Goal: Information Seeking & Learning: Check status

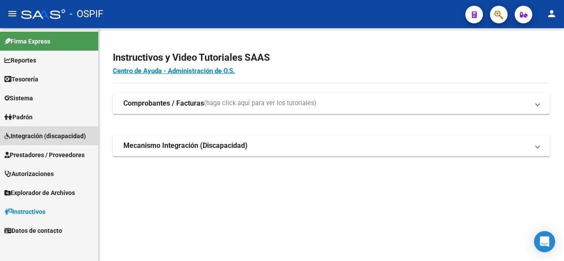
click at [49, 135] on span "Integración (discapacidad)" at bounding box center [45, 136] width 82 height 10
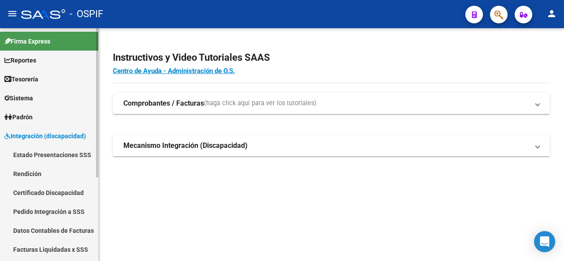
scroll to position [130, 0]
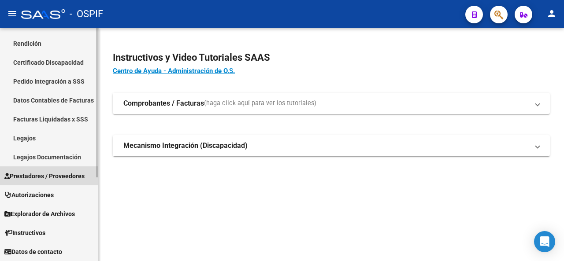
click at [39, 173] on span "Prestadores / Proveedores" at bounding box center [44, 176] width 80 height 10
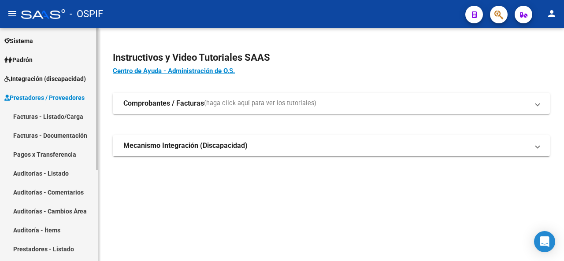
scroll to position [42, 0]
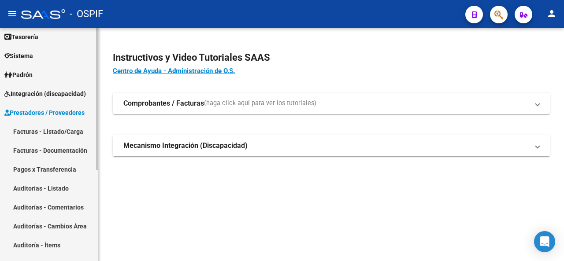
click at [45, 127] on link "Facturas - Listado/Carga" at bounding box center [49, 131] width 98 height 19
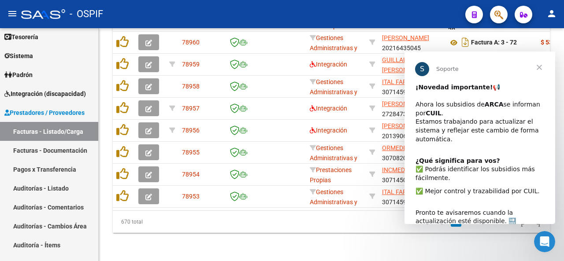
click at [537, 65] on span "Cerrar" at bounding box center [540, 68] width 32 height 32
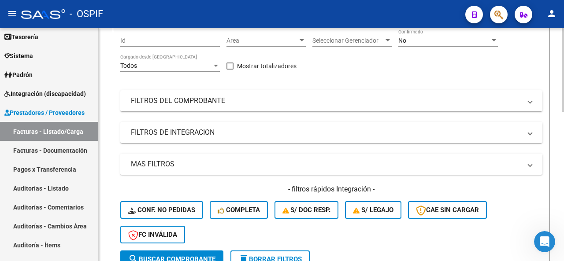
scroll to position [63, 0]
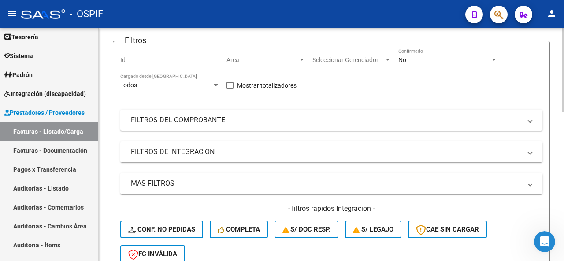
click at [201, 176] on mat-expansion-panel-header "MAS FILTROS" at bounding box center [331, 183] width 422 height 21
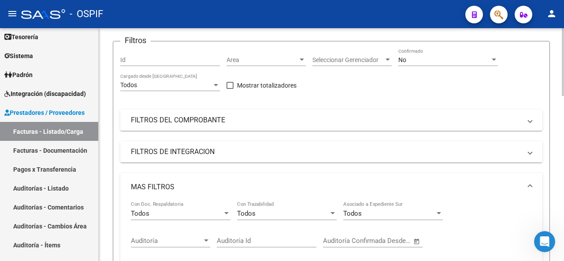
click at [229, 147] on mat-panel-title "FILTROS DE INTEGRACION" at bounding box center [326, 152] width 391 height 10
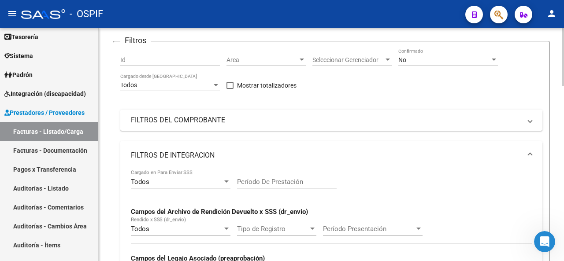
scroll to position [152, 0]
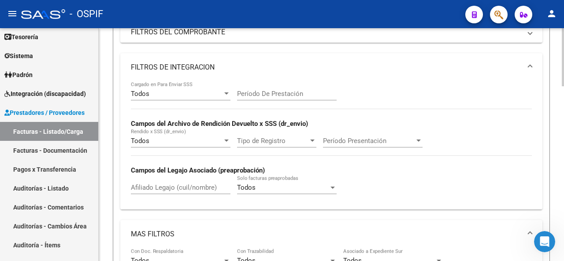
click at [179, 186] on input "Afiliado Legajo (cuil/nombre)" at bounding box center [181, 188] width 100 height 8
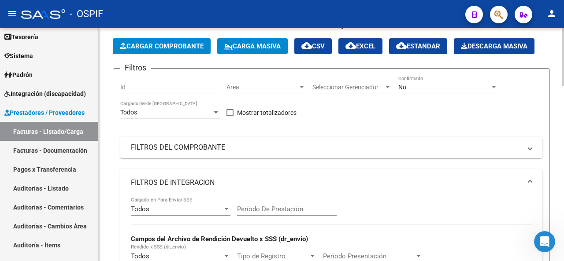
scroll to position [0, 0]
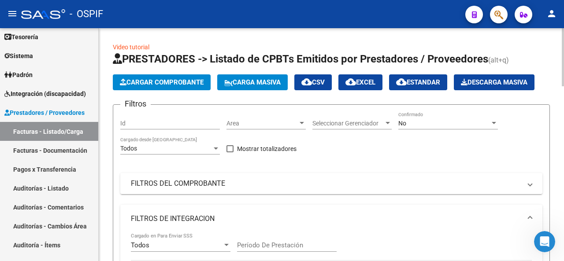
click at [446, 124] on div "No" at bounding box center [445, 123] width 92 height 7
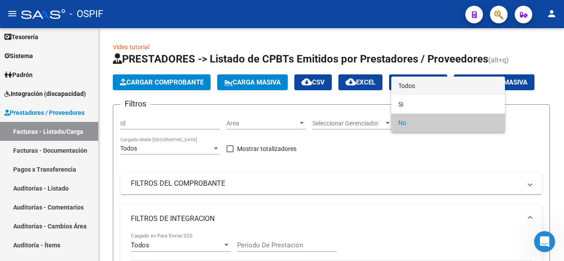
click at [440, 89] on span "Todos" at bounding box center [449, 86] width 100 height 19
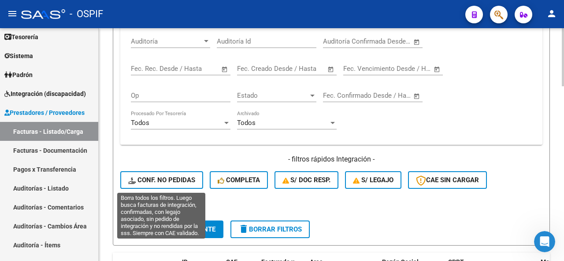
scroll to position [441, 0]
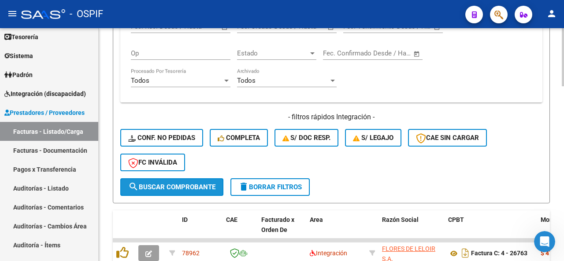
click at [180, 183] on button "search Buscar Comprobante" at bounding box center [171, 188] width 103 height 18
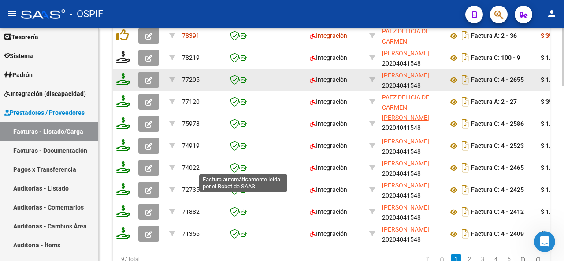
scroll to position [615, 0]
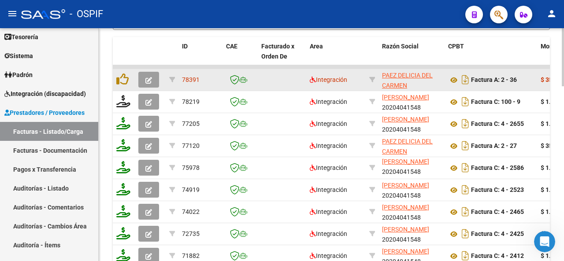
click at [152, 80] on icon "button" at bounding box center [148, 80] width 7 height 7
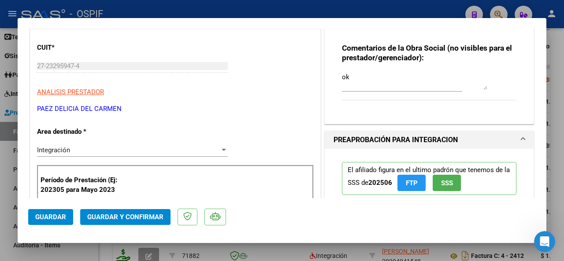
scroll to position [0, 0]
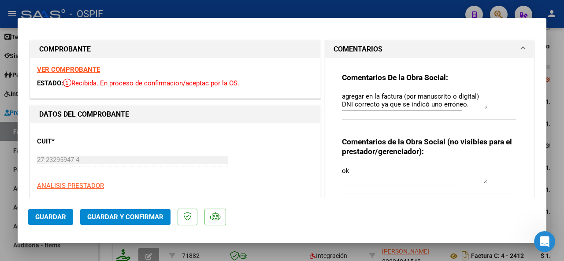
click at [89, 69] on strong "VER COMPROBANTE" at bounding box center [68, 70] width 63 height 8
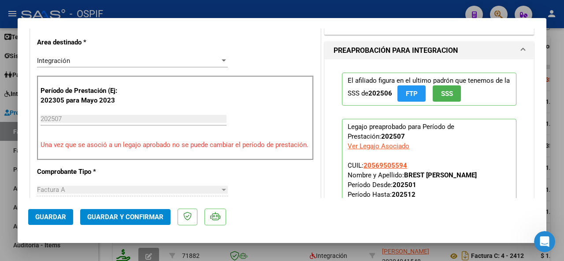
scroll to position [176, 0]
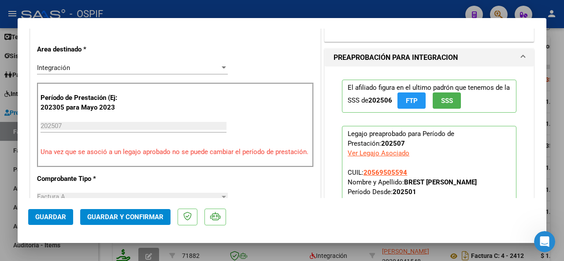
drag, startPoint x: 269, startPoint y: 245, endPoint x: 241, endPoint y: 205, distance: 49.4
click at [269, 246] on div at bounding box center [282, 130] width 564 height 261
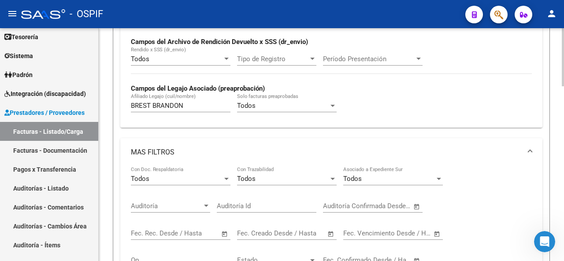
scroll to position [218, 0]
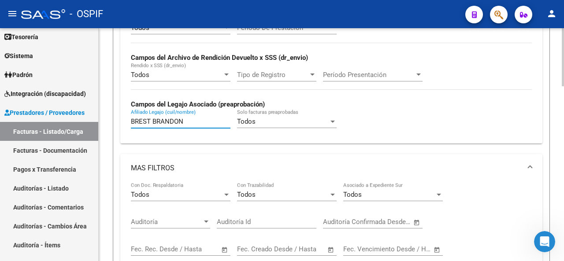
drag, startPoint x: 197, startPoint y: 119, endPoint x: 103, endPoint y: 110, distance: 94.8
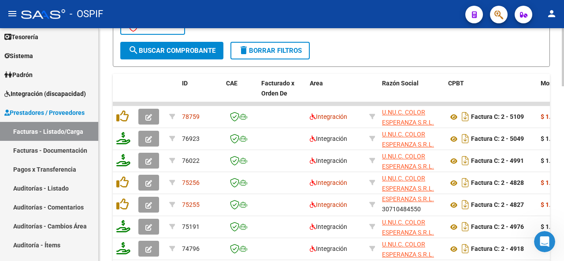
scroll to position [570, 0]
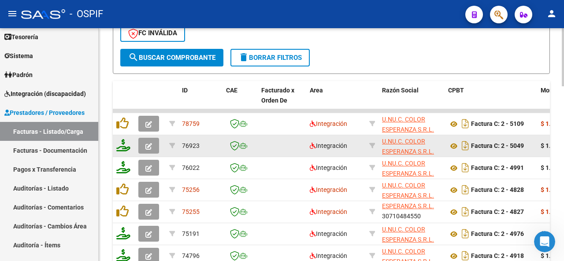
click at [145, 146] on icon "button" at bounding box center [148, 146] width 7 height 7
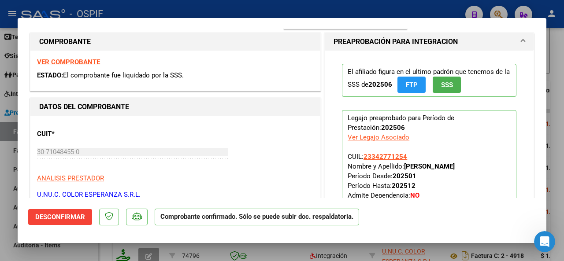
scroll to position [88, 0]
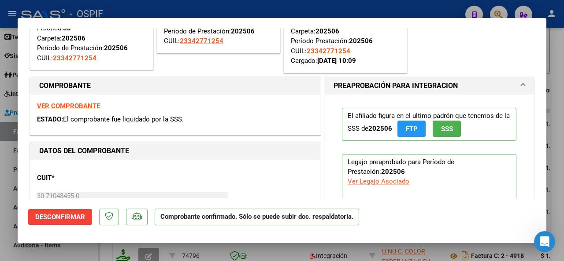
click at [90, 103] on strong "VER COMPROBANTE" at bounding box center [68, 106] width 63 height 8
click at [225, 252] on div at bounding box center [282, 130] width 564 height 261
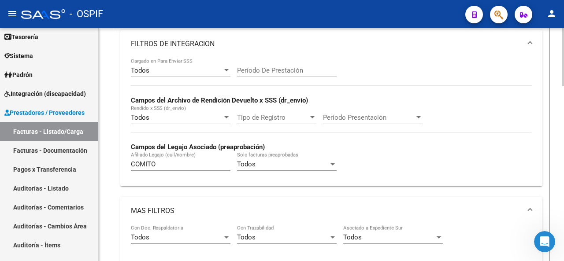
scroll to position [174, 0]
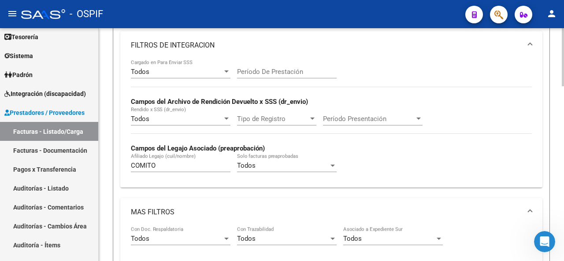
drag, startPoint x: 165, startPoint y: 167, endPoint x: 105, endPoint y: 168, distance: 59.5
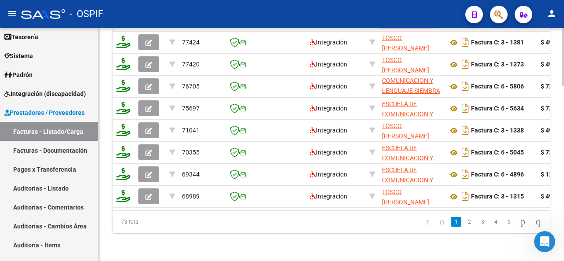
scroll to position [615, 0]
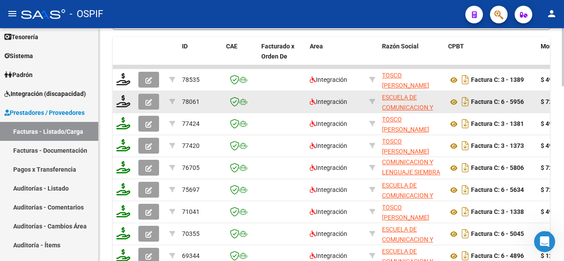
click at [152, 103] on button "button" at bounding box center [148, 102] width 21 height 16
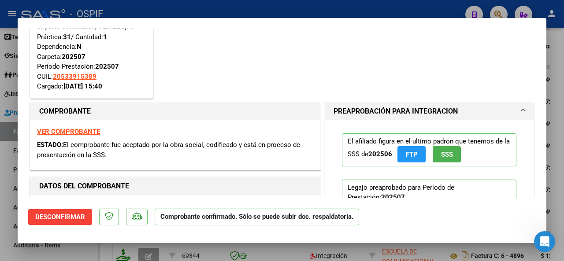
scroll to position [44, 0]
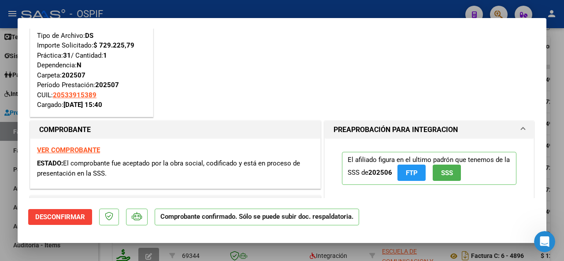
click at [75, 148] on strong "VER COMPROBANTE" at bounding box center [68, 150] width 63 height 8
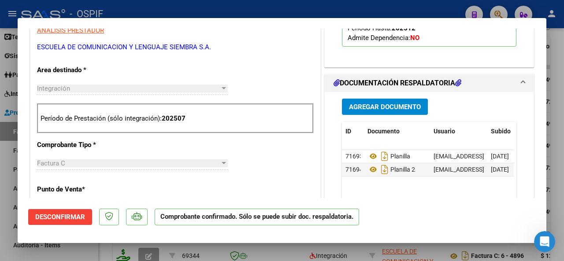
scroll to position [309, 0]
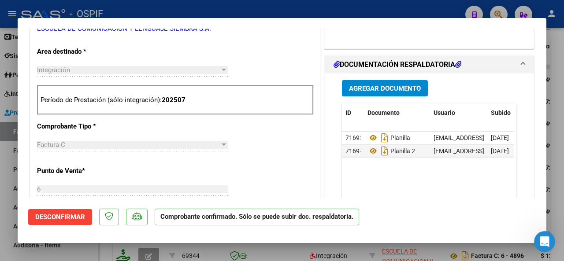
click at [63, 253] on div at bounding box center [282, 130] width 564 height 261
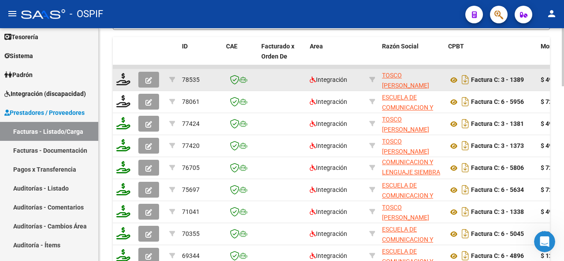
scroll to position [570, 0]
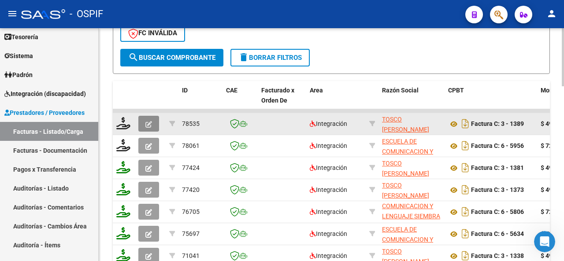
click at [144, 125] on button "button" at bounding box center [148, 124] width 21 height 16
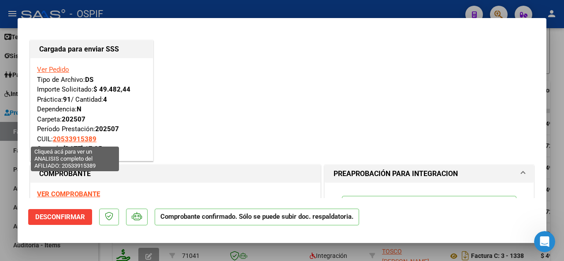
scroll to position [44, 0]
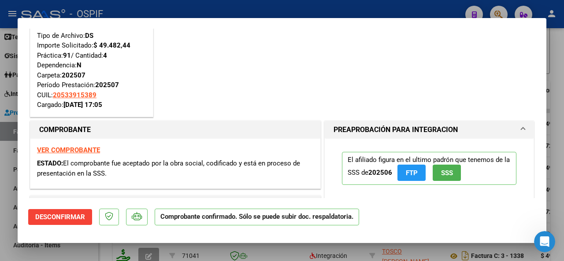
click at [73, 149] on strong "VER COMPROBANTE" at bounding box center [68, 150] width 63 height 8
click at [84, 257] on div at bounding box center [282, 130] width 564 height 261
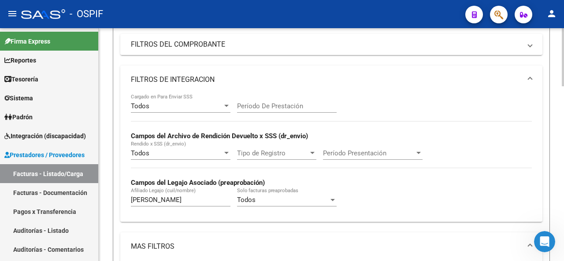
scroll to position [130, 0]
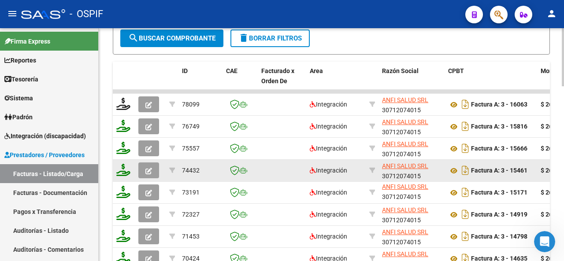
scroll to position [570, 0]
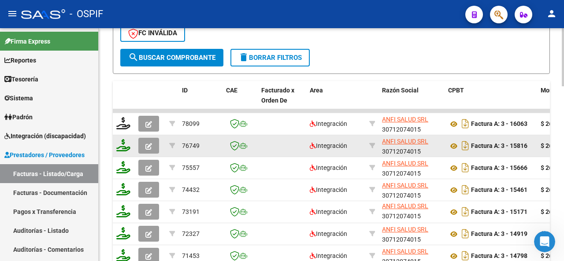
click at [150, 144] on icon "button" at bounding box center [148, 146] width 7 height 7
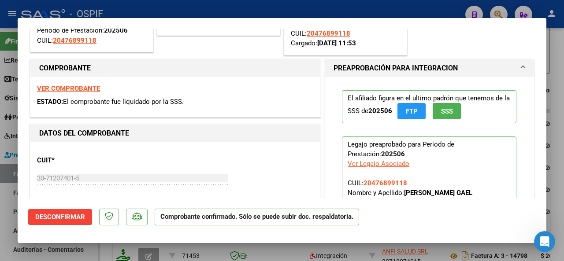
scroll to position [88, 0]
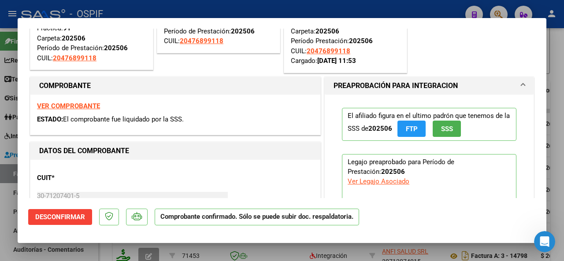
click at [75, 107] on strong "VER COMPROBANTE" at bounding box center [68, 106] width 63 height 8
click at [206, 253] on div at bounding box center [282, 130] width 564 height 261
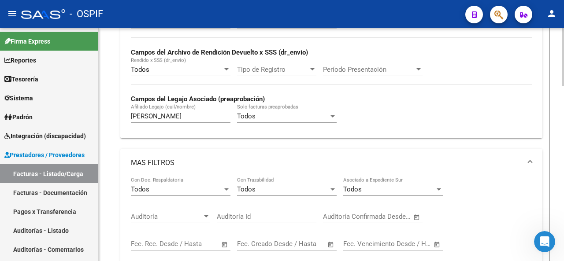
scroll to position [218, 0]
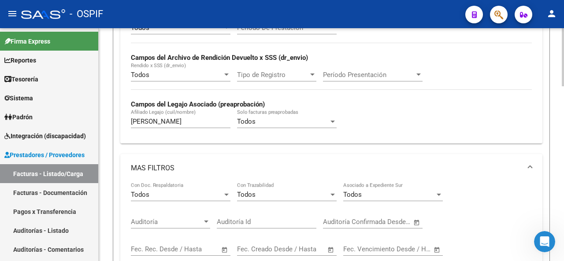
click at [190, 124] on div "[PERSON_NAME] (cuil/nombre)" at bounding box center [181, 118] width 100 height 19
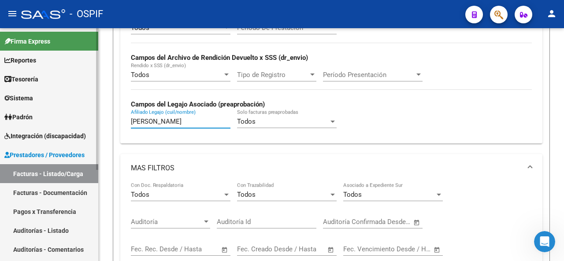
drag, startPoint x: 191, startPoint y: 123, endPoint x: 65, endPoint y: 134, distance: 126.6
click at [65, 134] on mat-sidenav-container "Firma Express Reportes Egresos Devengados Comprobantes Recibidos Facturación Ap…" at bounding box center [282, 144] width 564 height 233
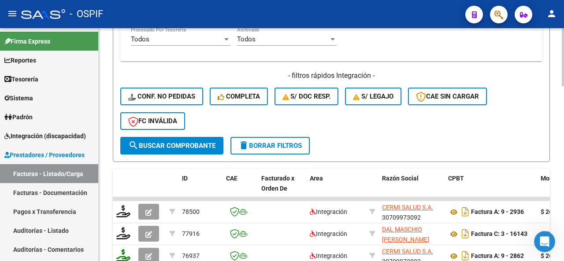
scroll to position [570, 0]
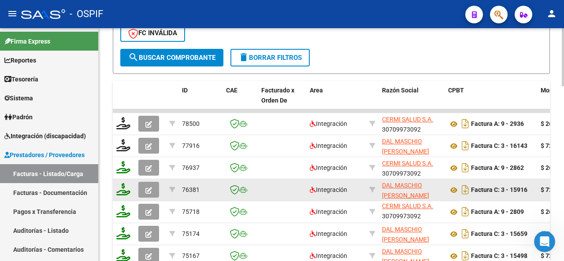
click at [148, 190] on icon "button" at bounding box center [148, 190] width 7 height 7
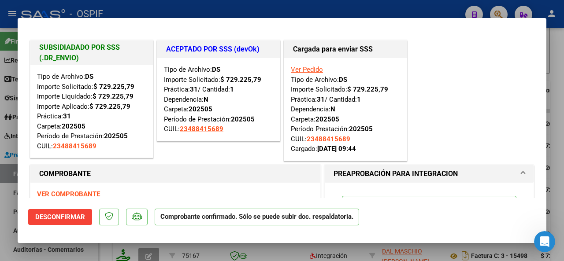
scroll to position [44, 0]
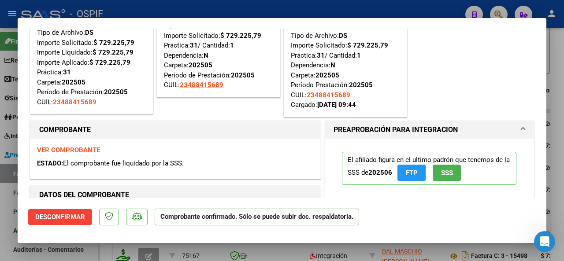
click at [75, 149] on strong "VER COMPROBANTE" at bounding box center [68, 150] width 63 height 8
click at [96, 254] on div at bounding box center [282, 130] width 564 height 261
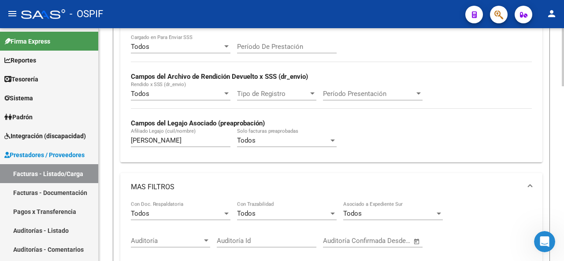
scroll to position [174, 0]
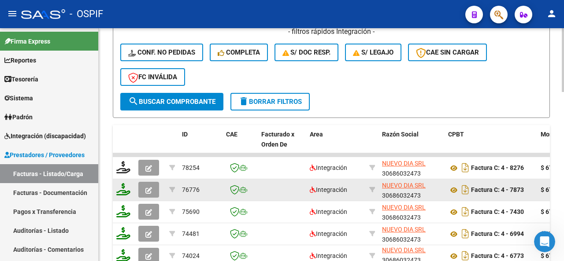
scroll to position [615, 0]
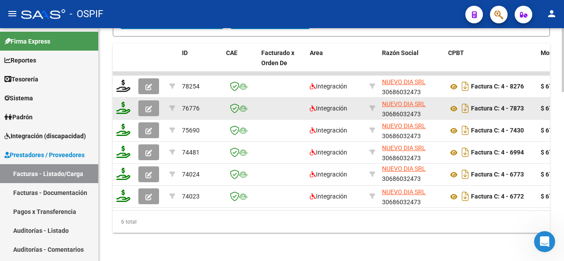
type input "[PERSON_NAME]"
click at [151, 106] on icon "button" at bounding box center [148, 109] width 7 height 7
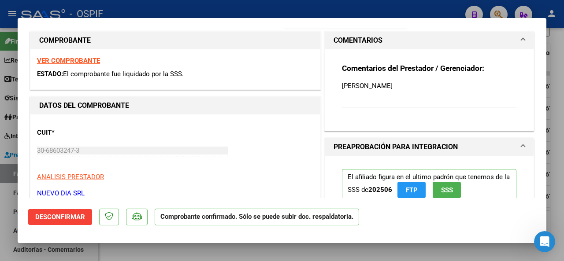
scroll to position [88, 0]
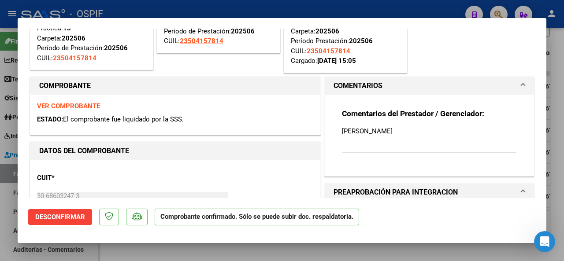
click at [71, 106] on strong "VER COMPROBANTE" at bounding box center [68, 106] width 63 height 8
click at [119, 249] on div at bounding box center [282, 130] width 564 height 261
type input "$ 0,00"
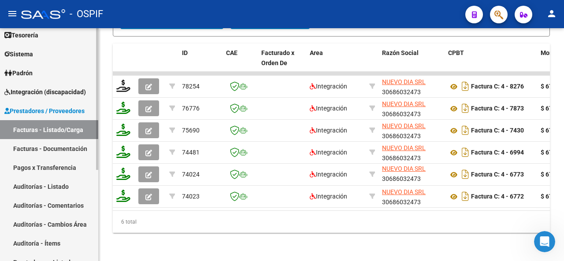
scroll to position [0, 0]
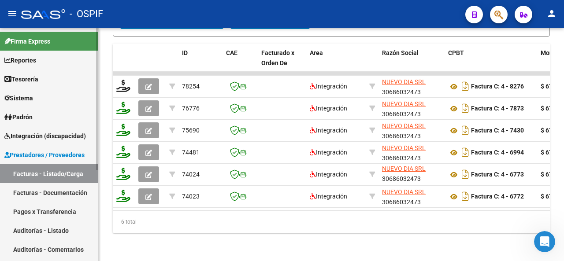
click at [52, 134] on span "Integración (discapacidad)" at bounding box center [45, 136] width 82 height 10
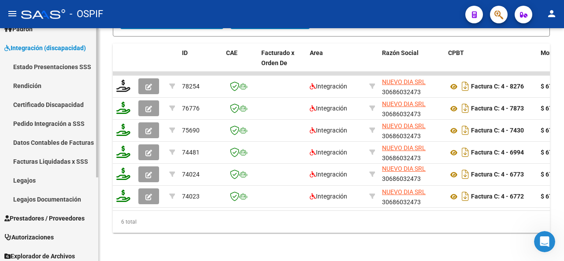
scroll to position [130, 0]
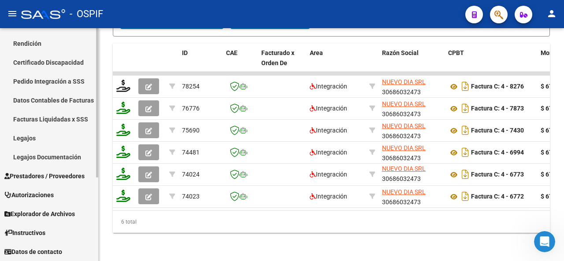
click at [50, 139] on link "Legajos" at bounding box center [49, 138] width 98 height 19
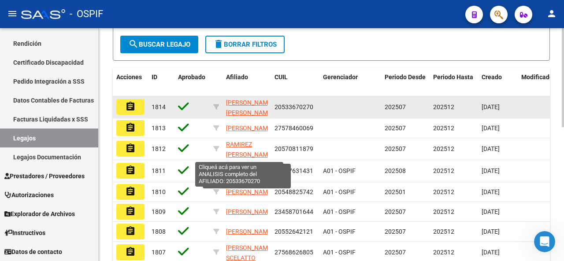
scroll to position [88, 0]
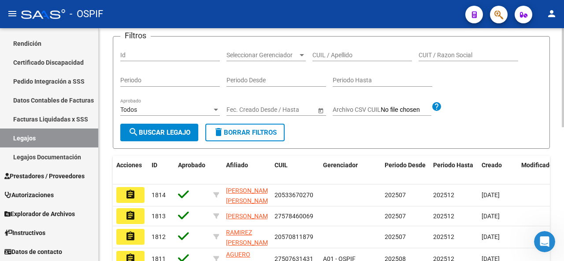
click at [363, 59] on input "CUIL / Apellido" at bounding box center [363, 55] width 100 height 7
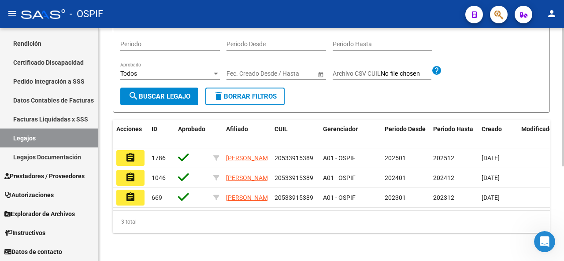
scroll to position [115, 0]
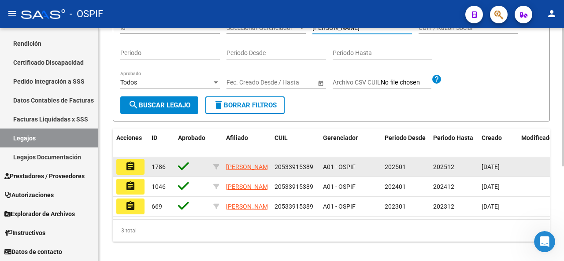
type input "[PERSON_NAME]"
click at [138, 175] on button "assignment" at bounding box center [130, 167] width 28 height 16
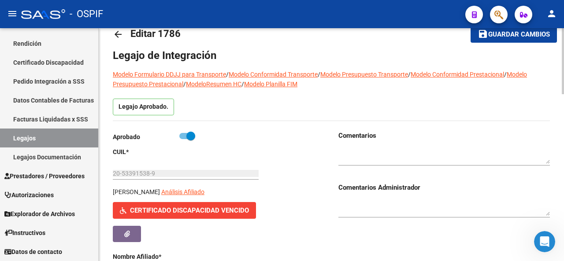
scroll to position [17, 0]
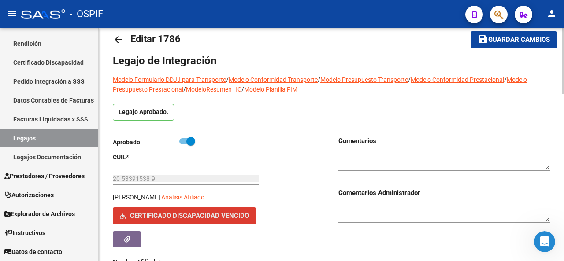
click at [185, 214] on span "Certificado Discapacidad Vencido" at bounding box center [189, 216] width 119 height 8
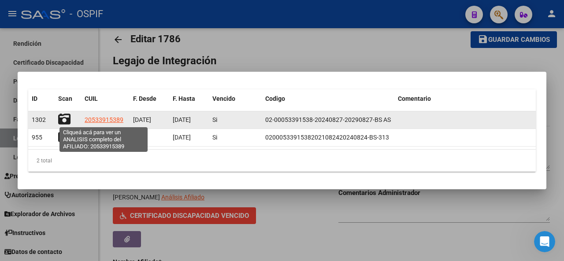
click at [95, 121] on span "20533915389" at bounding box center [104, 119] width 39 height 7
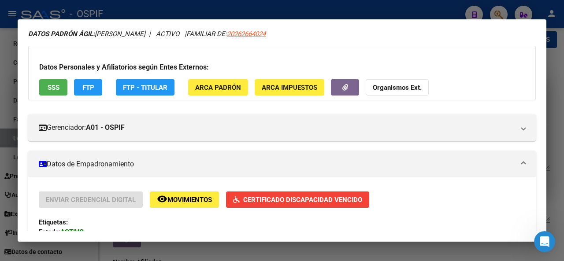
scroll to position [88, 0]
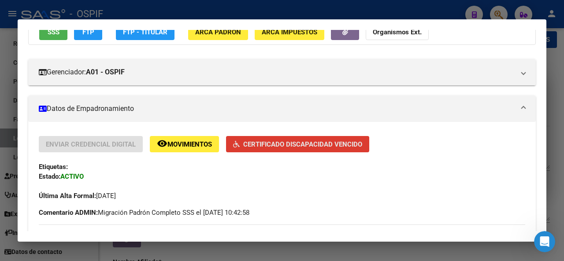
click at [274, 141] on span "Certificado Discapacidad Vencido" at bounding box center [302, 145] width 119 height 8
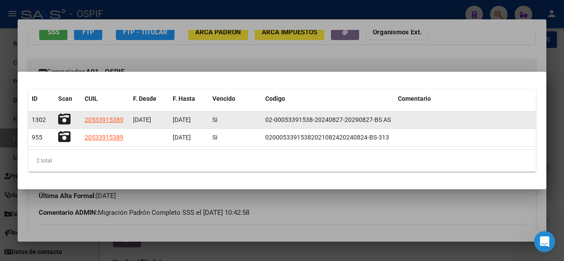
click at [63, 118] on icon at bounding box center [64, 119] width 12 height 12
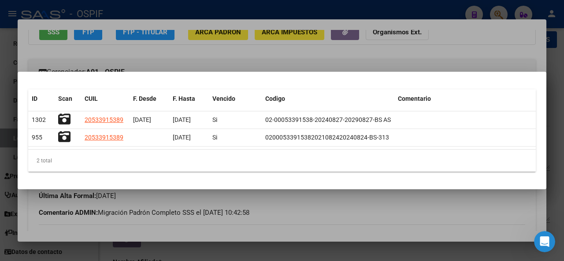
click at [301, 230] on div at bounding box center [282, 130] width 564 height 261
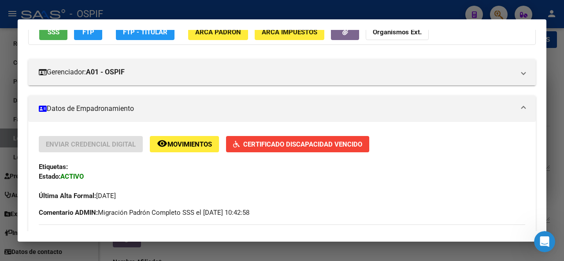
click at [204, 252] on div at bounding box center [282, 130] width 564 height 261
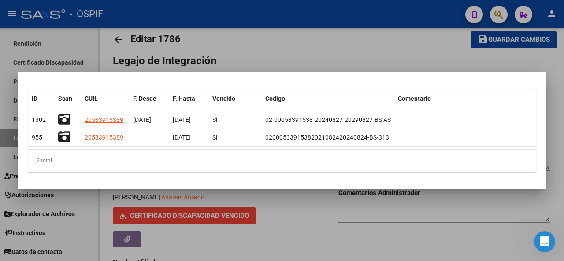
click at [281, 219] on div at bounding box center [282, 130] width 564 height 261
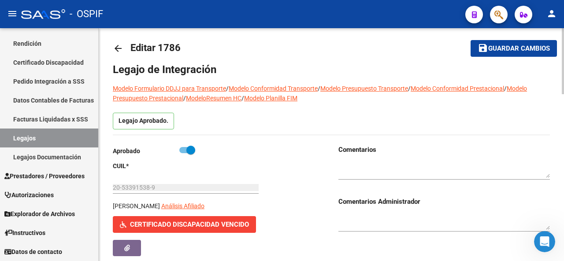
scroll to position [0, 0]
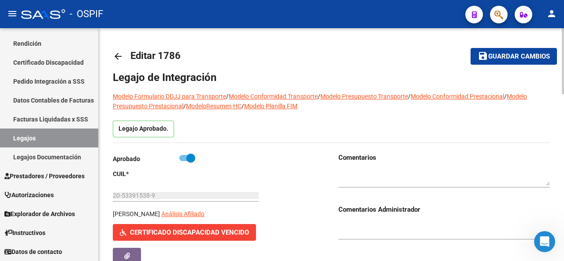
click at [114, 56] on mat-icon "arrow_back" at bounding box center [118, 56] width 11 height 11
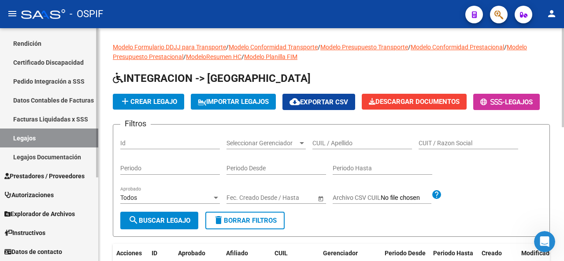
scroll to position [86, 0]
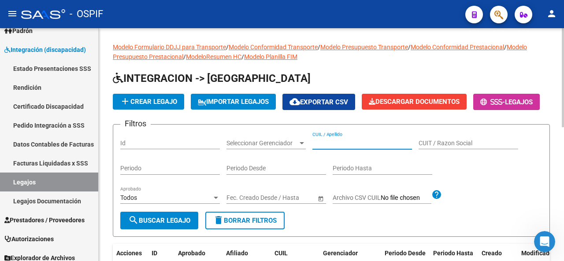
click at [328, 147] on input "CUIL / Apellido" at bounding box center [363, 143] width 100 height 7
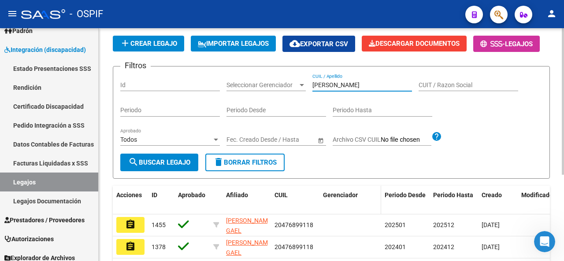
scroll to position [138, 0]
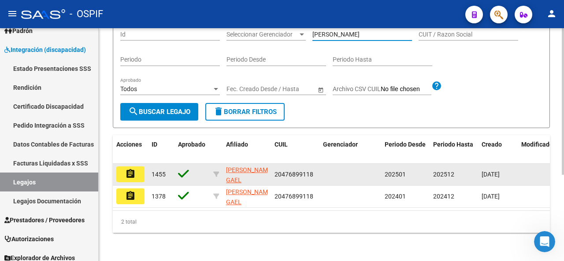
type input "[PERSON_NAME]"
click at [131, 170] on mat-icon "assignment" at bounding box center [130, 174] width 11 height 11
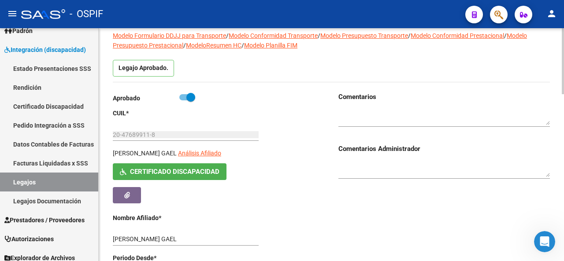
scroll to position [17, 0]
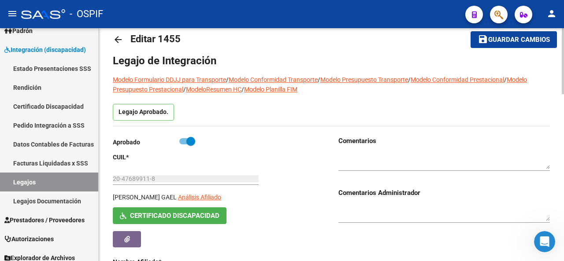
click at [162, 214] on span "Certificado Discapacidad" at bounding box center [174, 216] width 89 height 8
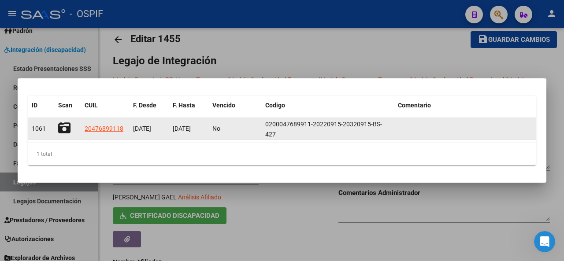
click at [61, 125] on icon at bounding box center [64, 128] width 12 height 12
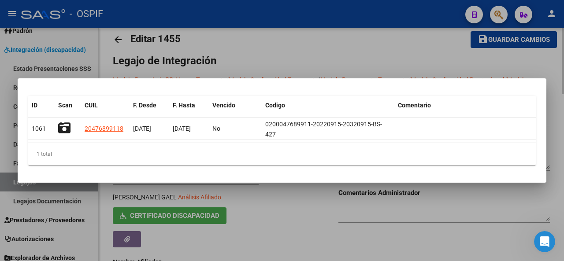
click at [268, 226] on div at bounding box center [282, 130] width 564 height 261
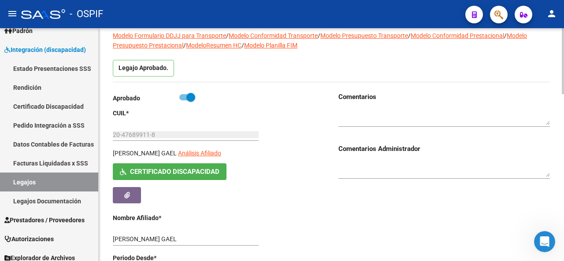
scroll to position [0, 0]
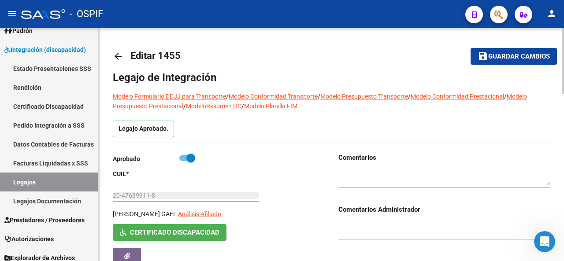
click at [119, 53] on mat-icon "arrow_back" at bounding box center [118, 56] width 11 height 11
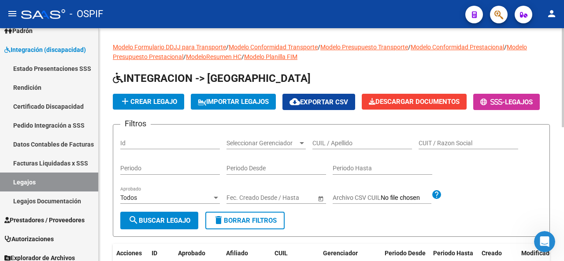
click at [348, 147] on input "CUIL / Apellido" at bounding box center [363, 143] width 100 height 7
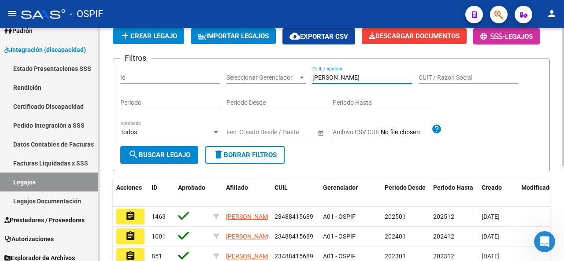
scroll to position [132, 0]
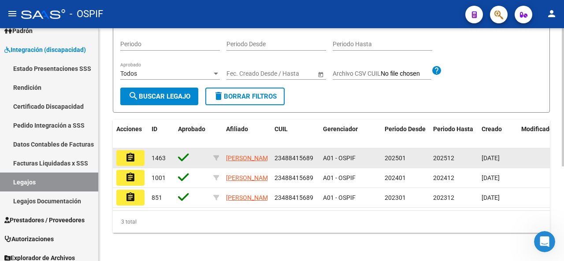
type input "[PERSON_NAME]"
click at [138, 166] on button "assignment" at bounding box center [130, 158] width 28 height 16
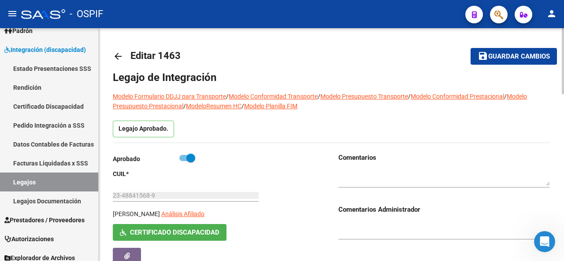
click at [174, 233] on span "Certificado Discapacidad" at bounding box center [174, 233] width 89 height 8
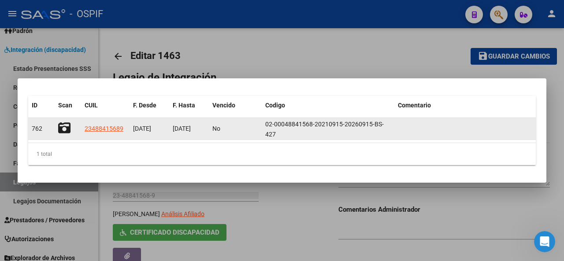
click at [59, 130] on icon at bounding box center [64, 128] width 12 height 12
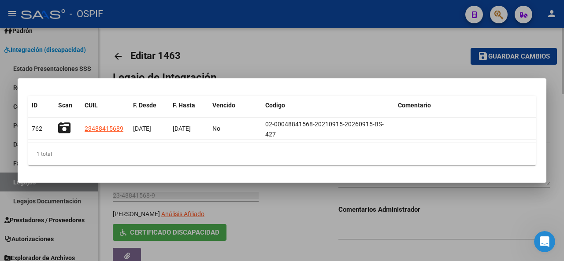
click at [312, 228] on div at bounding box center [282, 130] width 564 height 261
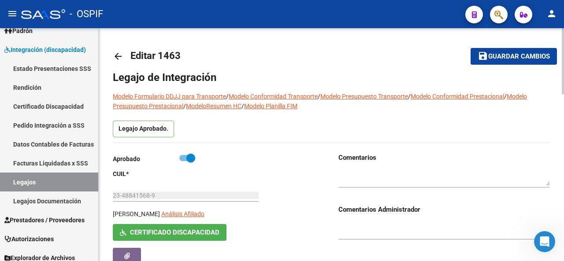
click at [116, 53] on mat-icon "arrow_back" at bounding box center [118, 56] width 11 height 11
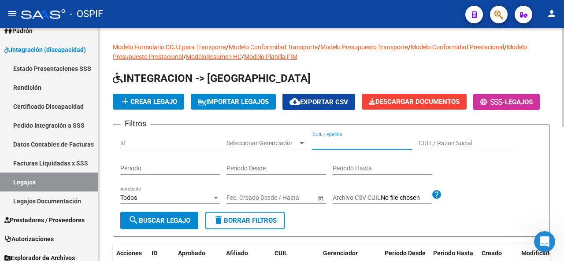
click at [330, 147] on input "CUIL / Apellido" at bounding box center [363, 143] width 100 height 7
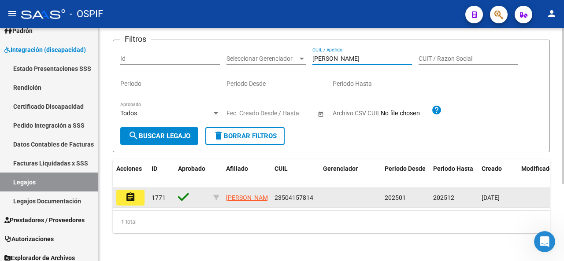
type input "[PERSON_NAME]"
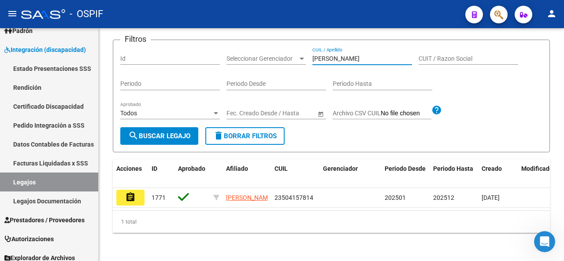
drag, startPoint x: 123, startPoint y: 193, endPoint x: 151, endPoint y: 186, distance: 29.2
click at [124, 193] on button "assignment" at bounding box center [130, 198] width 28 height 16
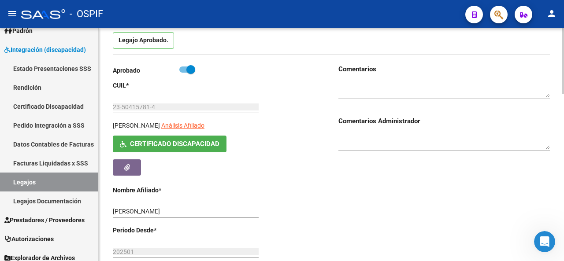
scroll to position [88, 0]
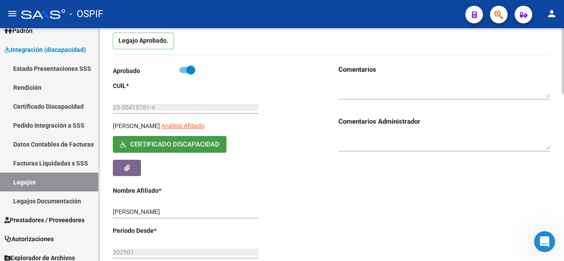
click at [202, 144] on span "Certificado Discapacidad" at bounding box center [174, 145] width 89 height 8
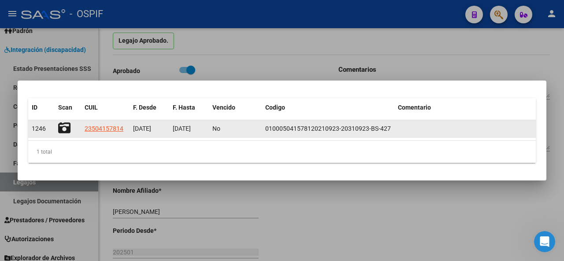
click at [64, 126] on icon at bounding box center [64, 128] width 12 height 12
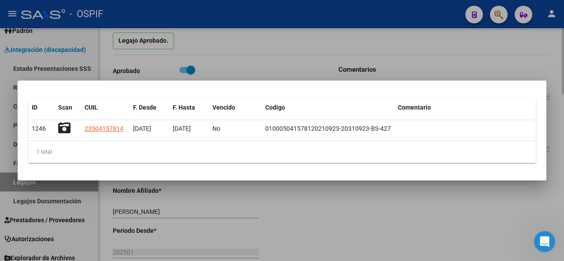
click at [268, 214] on div at bounding box center [282, 130] width 564 height 261
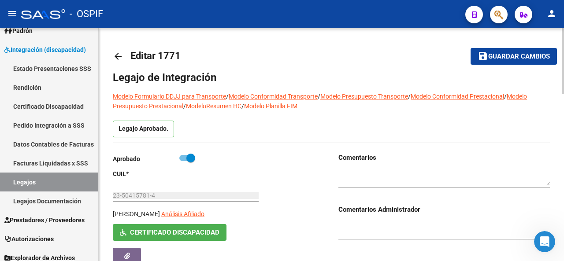
scroll to position [0, 0]
click at [118, 56] on mat-icon "arrow_back" at bounding box center [118, 56] width 11 height 11
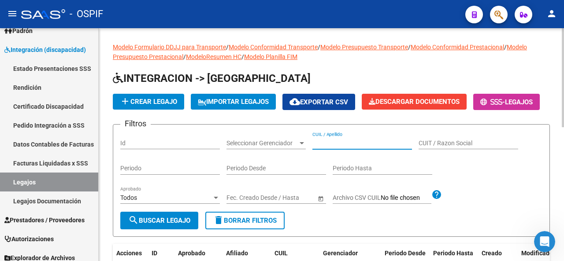
click at [328, 147] on input "CUIL / Apellido" at bounding box center [363, 143] width 100 height 7
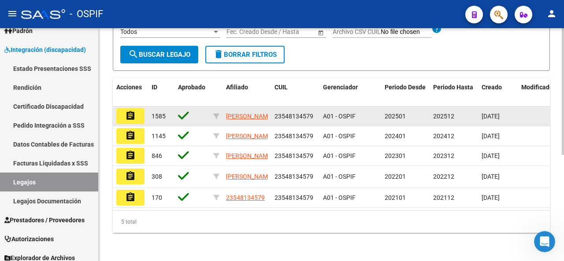
type input "YENZI"
click at [138, 124] on button "assignment" at bounding box center [130, 116] width 28 height 16
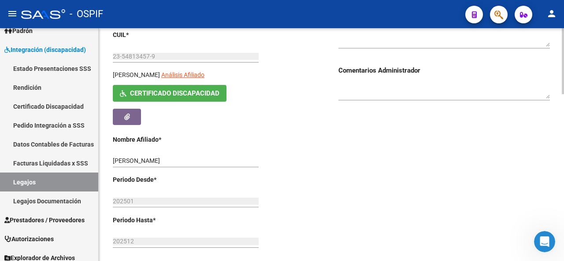
scroll to position [132, 0]
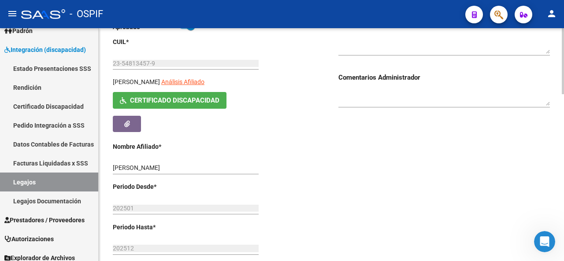
click at [213, 99] on span "Certificado Discapacidad" at bounding box center [174, 101] width 89 height 8
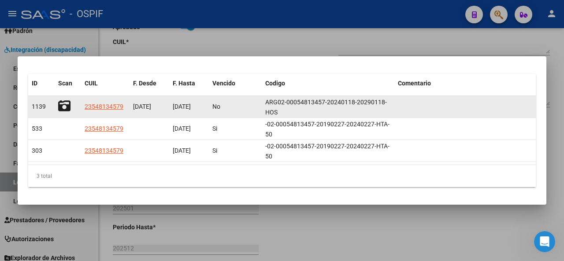
click at [61, 107] on icon at bounding box center [64, 106] width 12 height 12
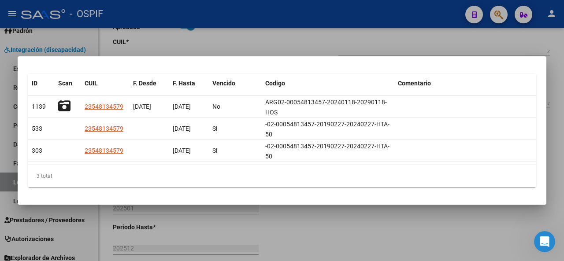
click at [331, 235] on div at bounding box center [282, 130] width 564 height 261
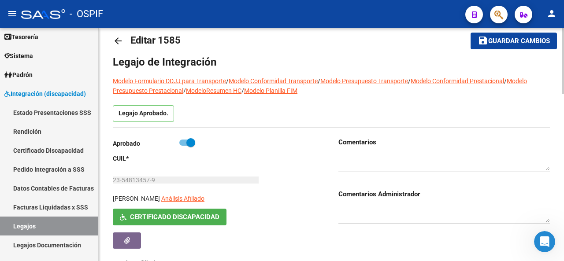
scroll to position [0, 0]
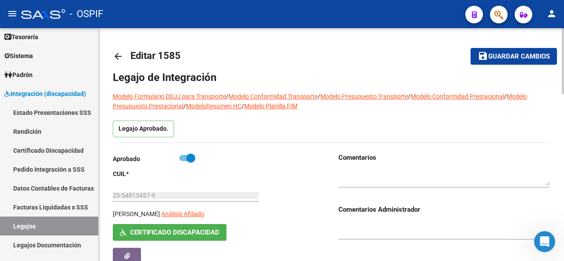
click at [119, 56] on mat-icon "arrow_back" at bounding box center [118, 56] width 11 height 11
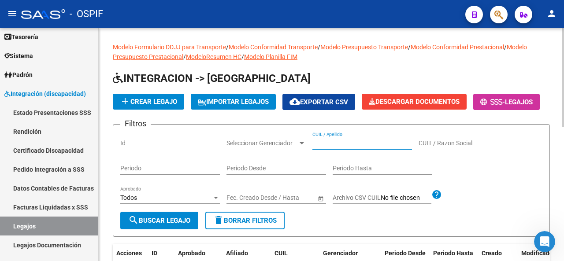
click at [392, 147] on input "CUIL / Apellido" at bounding box center [363, 143] width 100 height 7
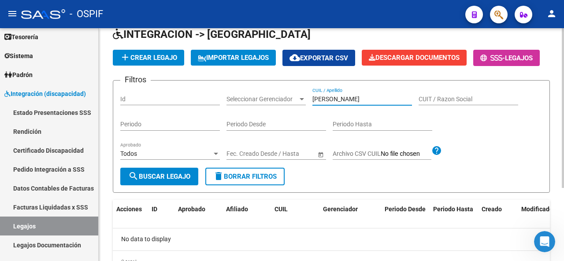
click at [149, 181] on span "search Buscar Legajo" at bounding box center [159, 177] width 62 height 8
click at [372, 103] on input "[PERSON_NAME]" at bounding box center [363, 99] width 100 height 7
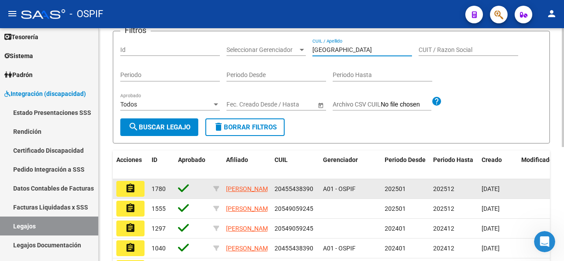
scroll to position [176, 0]
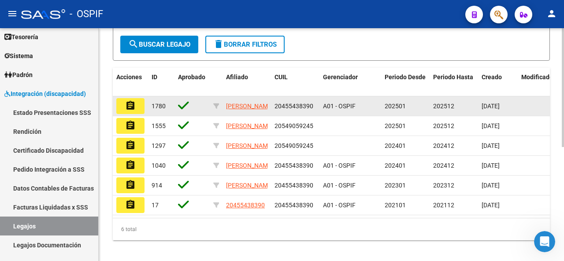
type input "[GEOGRAPHIC_DATA]"
click at [123, 114] on button "assignment" at bounding box center [130, 106] width 28 height 16
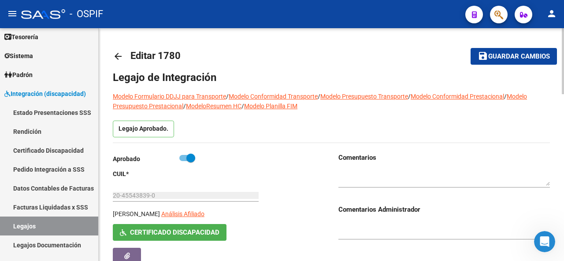
click at [121, 55] on mat-icon "arrow_back" at bounding box center [118, 56] width 11 height 11
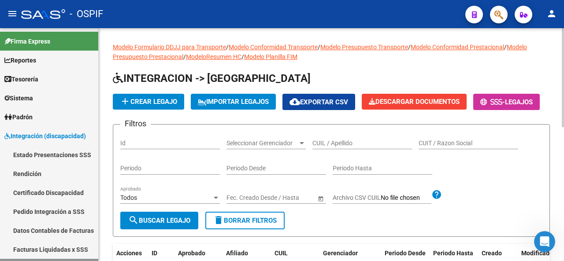
click at [327, 147] on input "CUIL / Apellido" at bounding box center [363, 143] width 100 height 7
paste input "[PERSON_NAME] NARELA DAIAR"
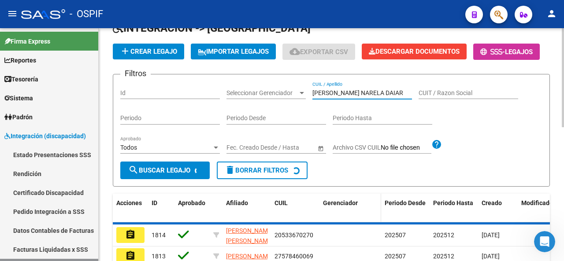
scroll to position [132, 0]
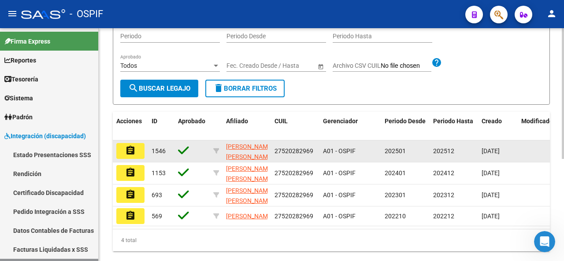
type input "[PERSON_NAME] NARELA DAIAR"
click at [133, 156] on mat-icon "assignment" at bounding box center [130, 150] width 11 height 11
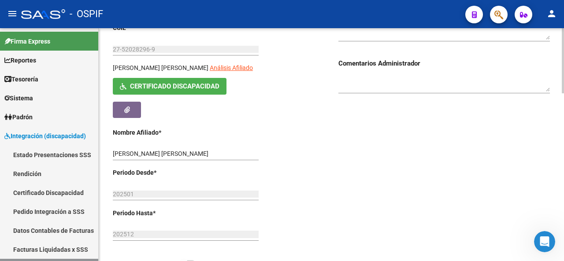
scroll to position [88, 0]
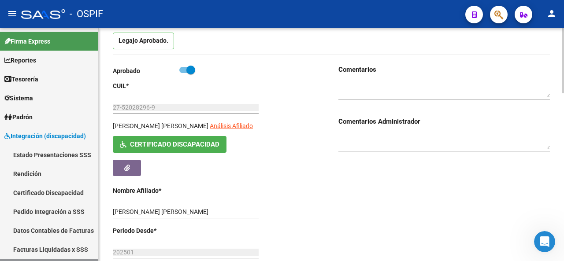
click at [180, 149] on span "Certificado Discapacidad" at bounding box center [174, 145] width 89 height 8
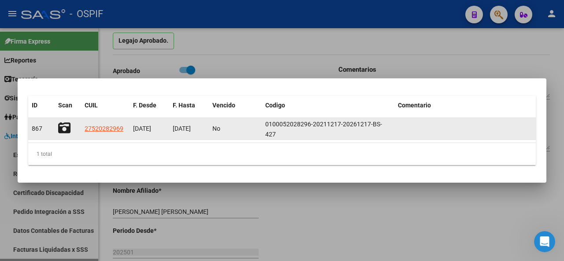
click at [65, 129] on icon at bounding box center [64, 128] width 12 height 12
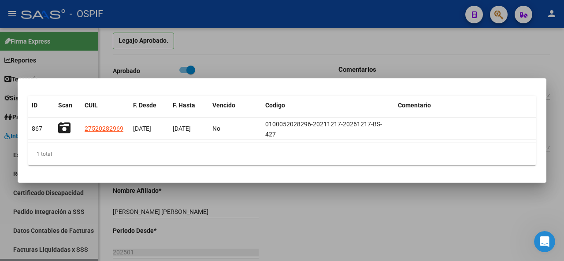
click at [295, 210] on div at bounding box center [282, 130] width 564 height 261
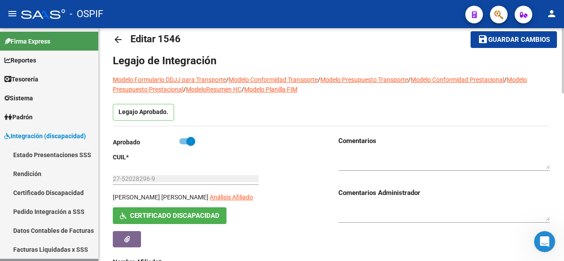
scroll to position [0, 0]
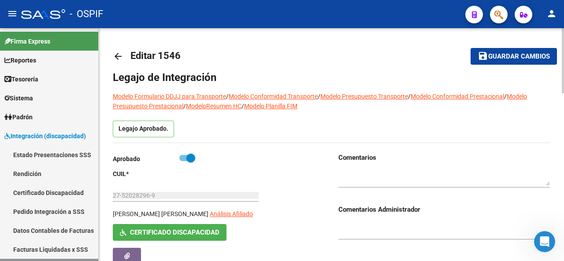
click at [115, 57] on mat-icon "arrow_back" at bounding box center [118, 56] width 11 height 11
